Goal: Browse casually: Explore the website without a specific task or goal

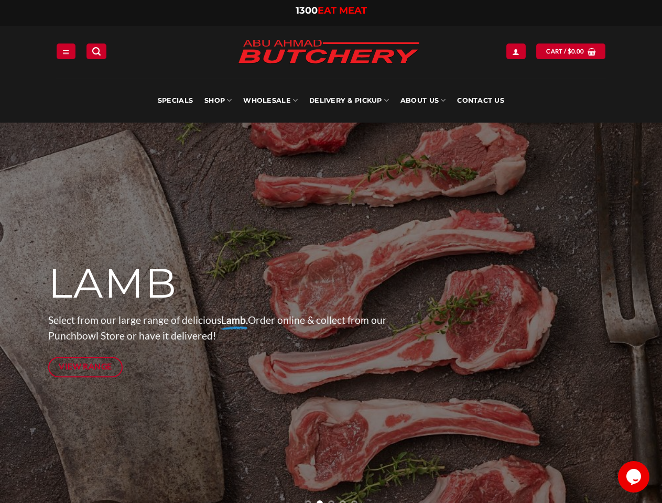
click at [331, 251] on div at bounding box center [331, 319] width 566 height 393
click at [66, 51] on icon "Menu" at bounding box center [65, 52] width 7 height 8
click at [218, 101] on link "SHOP" at bounding box center [217, 101] width 27 height 44
click at [271, 101] on link "Wholesale" at bounding box center [270, 101] width 54 height 44
click at [349, 101] on link "Delivery & Pickup" at bounding box center [349, 101] width 80 height 44
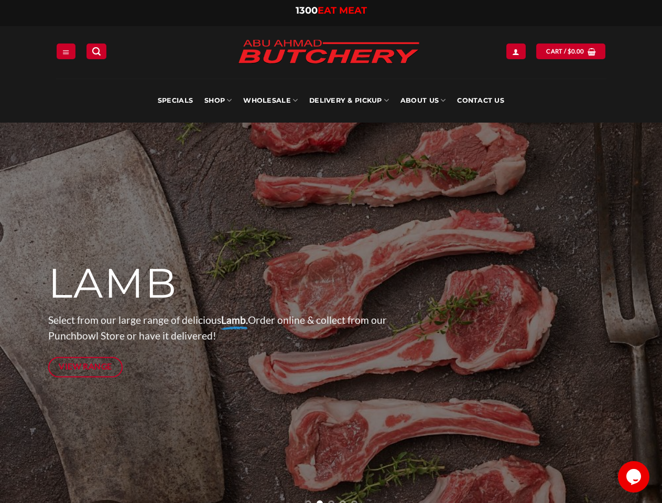
click at [423, 101] on link "About Us" at bounding box center [422, 101] width 45 height 44
click at [331, 313] on p "Select from our large range of delicious Lamb. Order online & collect from our …" at bounding box center [235, 328] width 374 height 32
click at [26, 319] on icon "Previous" at bounding box center [26, 319] width 19 height 19
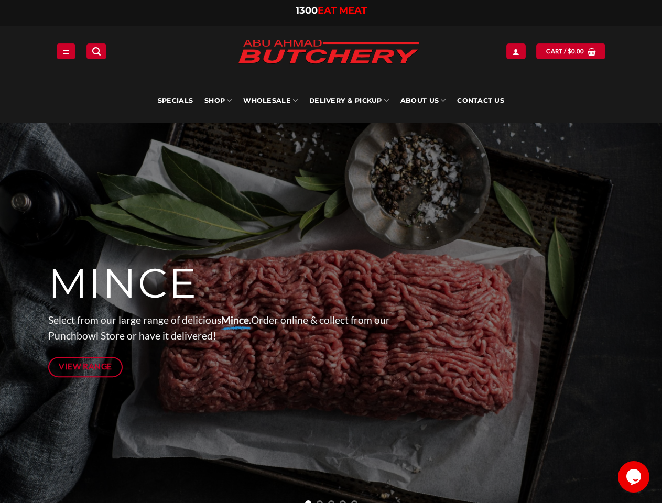
click at [635, 319] on icon "Next" at bounding box center [635, 319] width 19 height 19
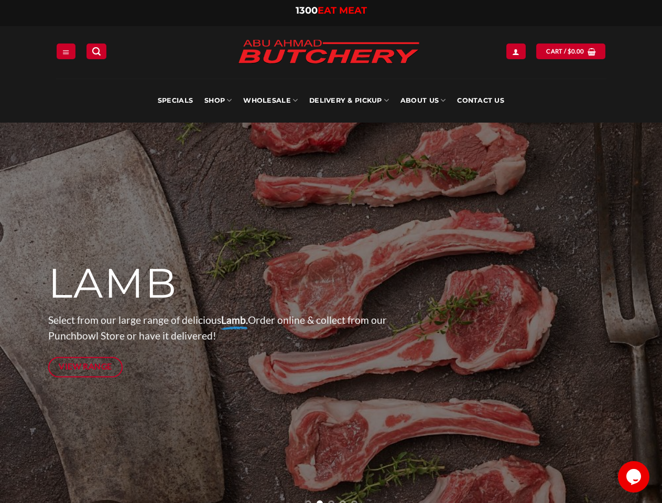
click at [331, 501] on li "Page dot 3" at bounding box center [331, 503] width 6 height 6
